Goal: Task Accomplishment & Management: Manage account settings

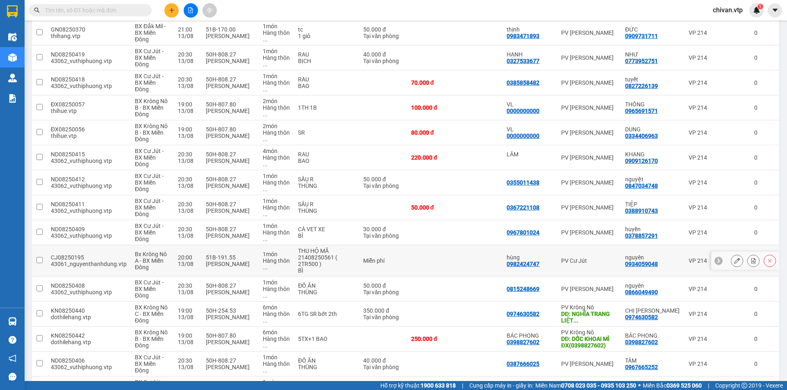
scroll to position [1784, 0]
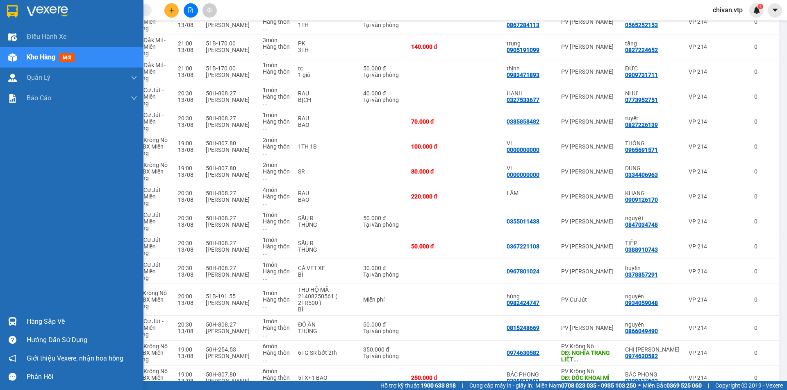
click at [11, 319] on img at bounding box center [12, 322] width 9 height 9
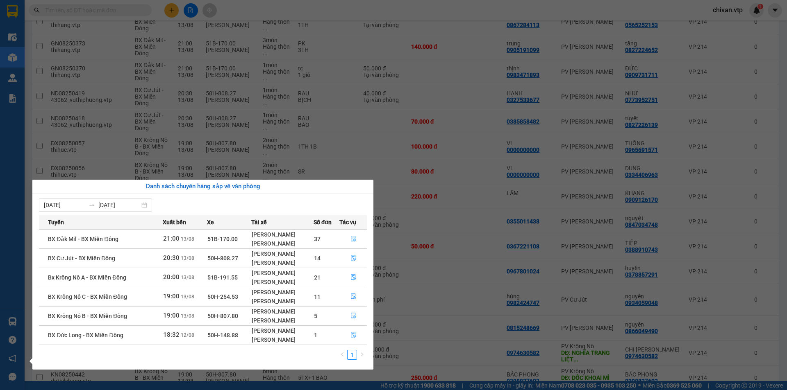
click at [521, 109] on section "Kết quả tìm kiếm ( 0 ) Bộ lọc No Data chivan.vtp 1 Điều hành xe Kho hàng mới Qu…" at bounding box center [393, 195] width 787 height 390
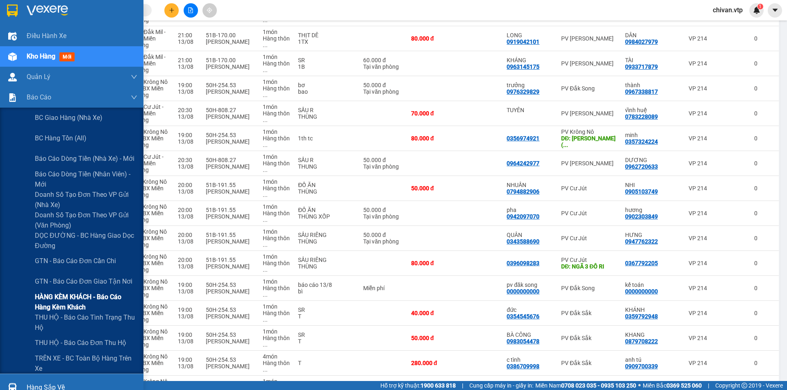
scroll to position [0, 0]
click at [72, 141] on span "BC hàng tồn (all)" at bounding box center [61, 139] width 52 height 10
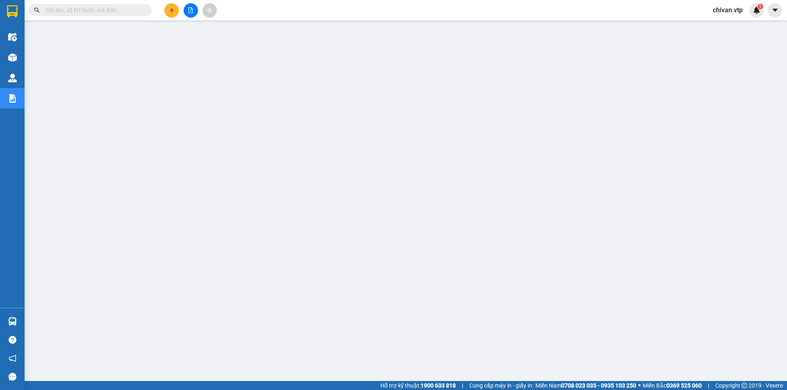
click at [728, 8] on span "chivan.vtp" at bounding box center [727, 10] width 43 height 10
click at [728, 22] on span "Đăng xuất" at bounding box center [736, 25] width 34 height 9
